Goal: Information Seeking & Learning: Learn about a topic

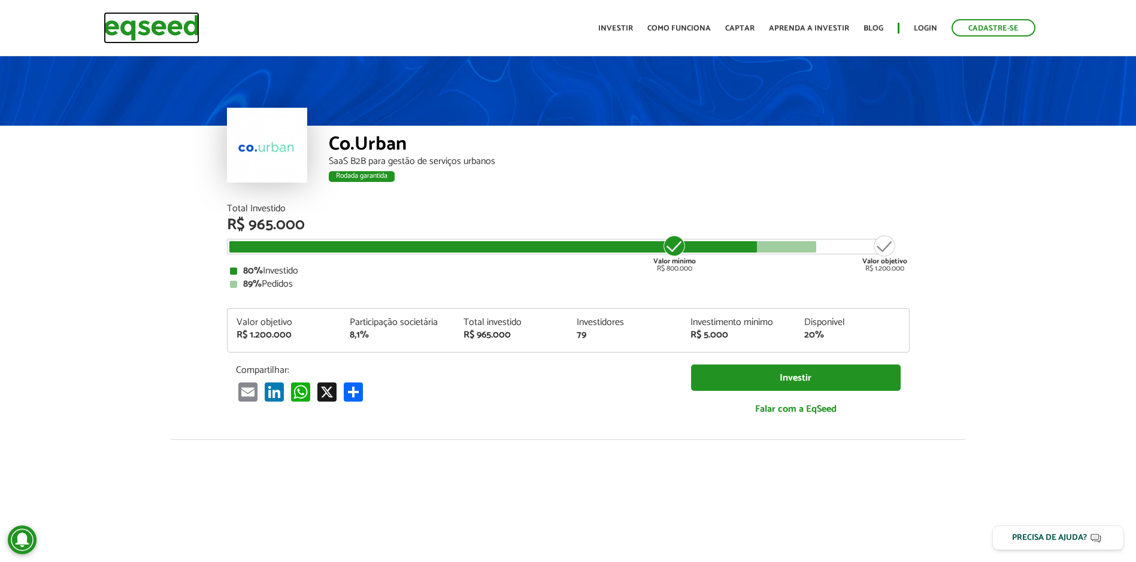
click at [150, 28] on img at bounding box center [152, 28] width 96 height 32
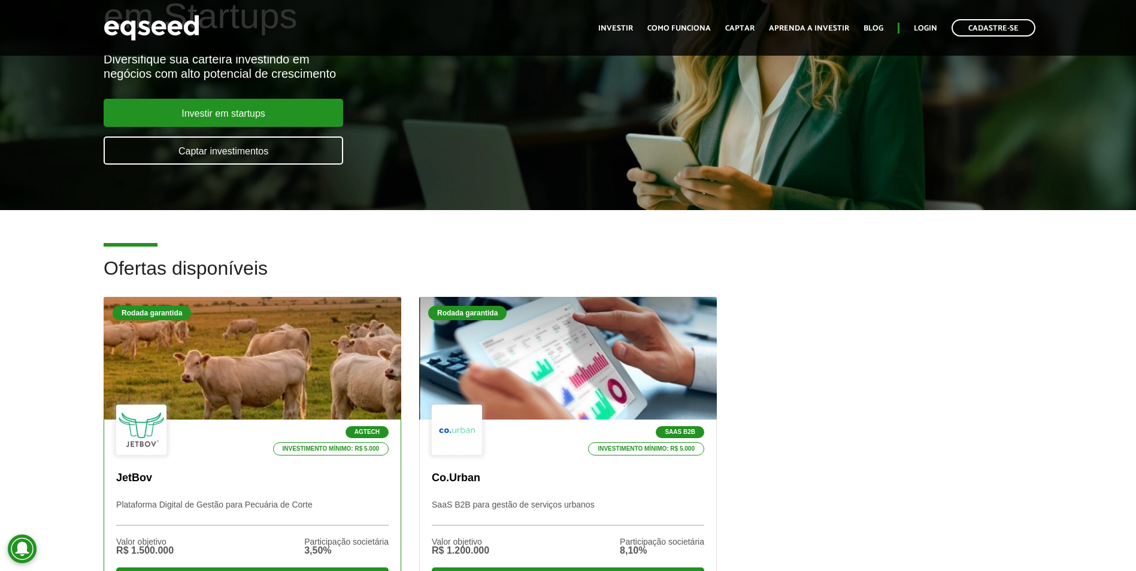
scroll to position [180, 0]
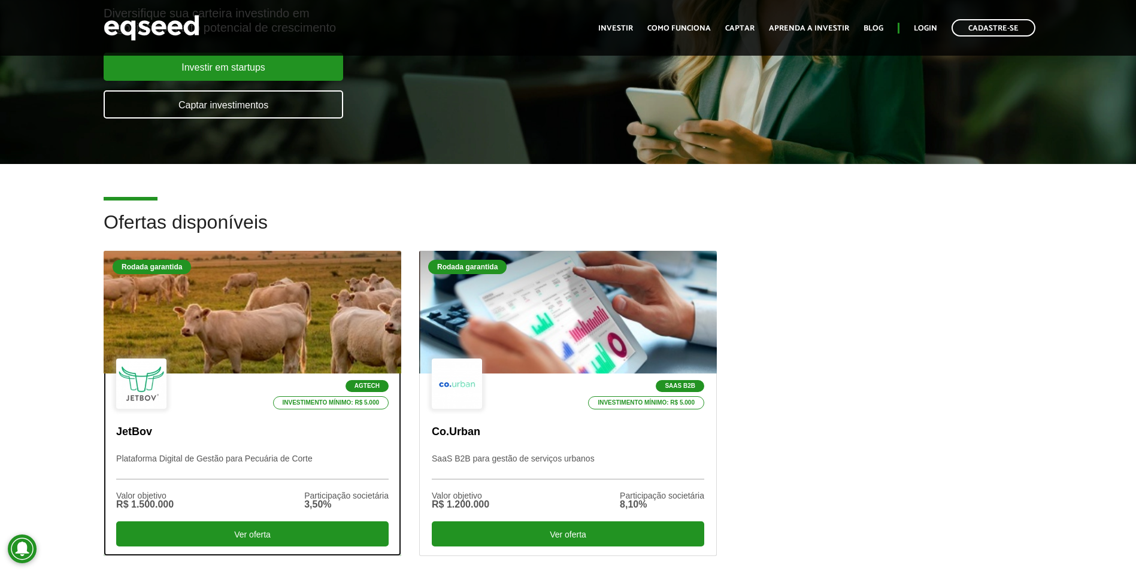
click at [275, 314] on div at bounding box center [252, 312] width 357 height 147
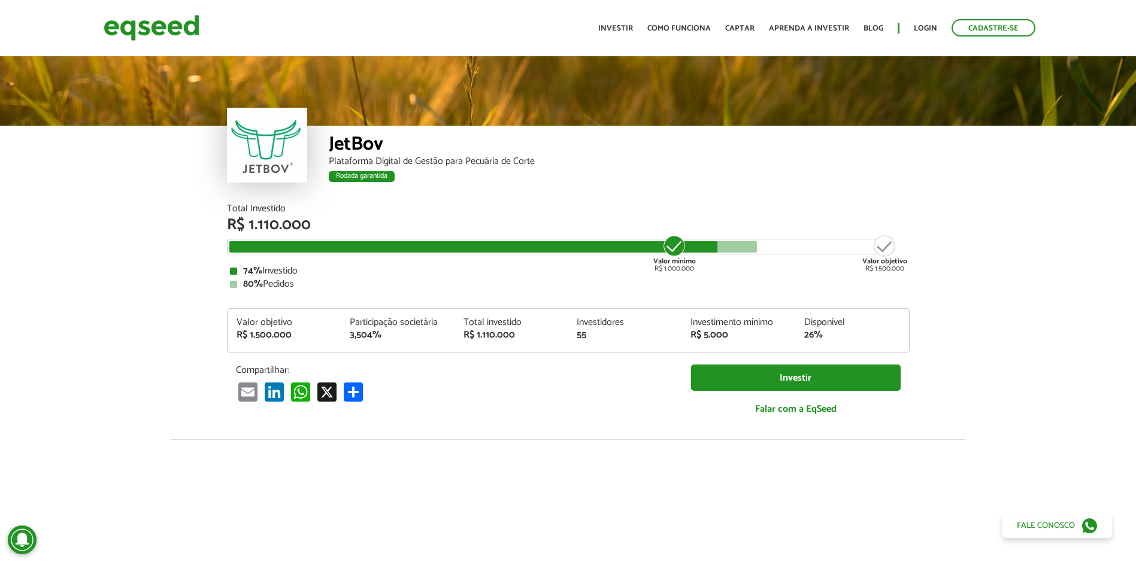
scroll to position [1482, 0]
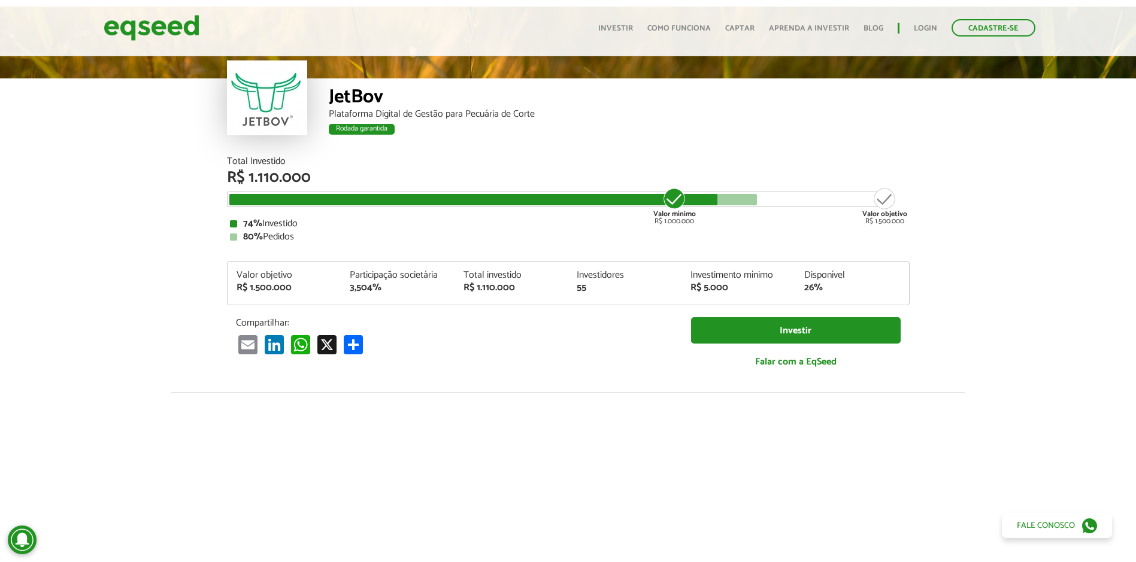
scroll to position [45, 0]
